Goal: Information Seeking & Learning: Learn about a topic

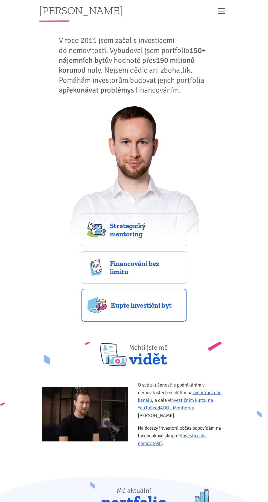
click at [167, 311] on link "Kupte investiční byt" at bounding box center [133, 305] width 105 height 33
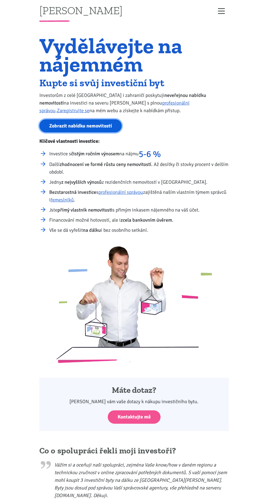
click at [63, 125] on link "Zobrazit nabídku nemovitostí" at bounding box center [80, 125] width 82 height 13
